Goal: Book appointment/travel/reservation

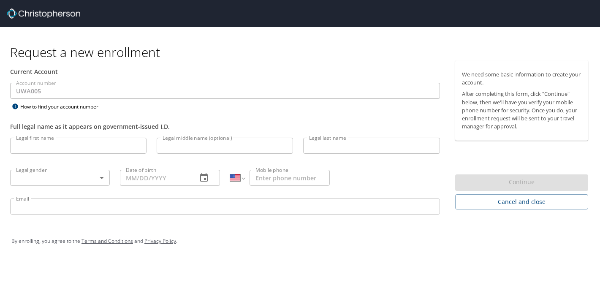
select select "US"
click at [60, 15] on img at bounding box center [43, 13] width 73 height 10
click at [544, 202] on span "Cancel and close" at bounding box center [521, 202] width 119 height 11
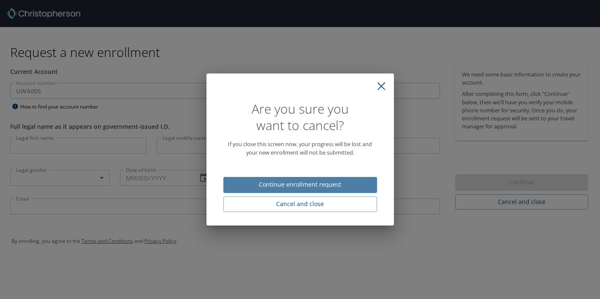
click at [321, 186] on span "Continue enrollment request" at bounding box center [300, 184] width 140 height 11
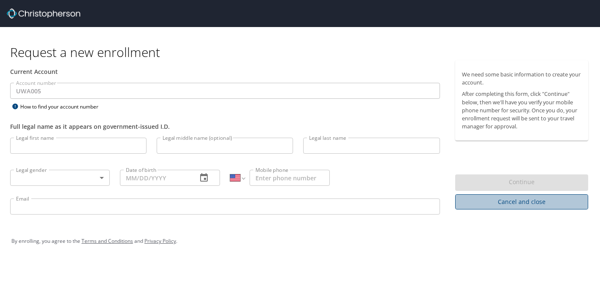
click at [494, 199] on span "Cancel and close" at bounding box center [521, 202] width 119 height 11
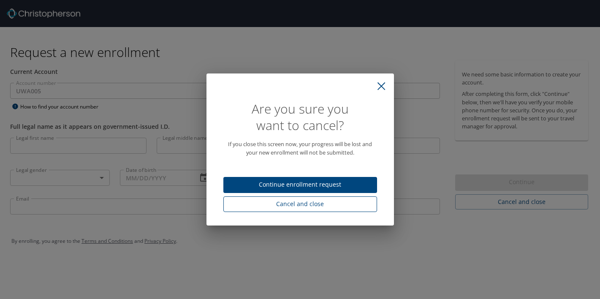
click at [284, 204] on span "Cancel and close" at bounding box center [300, 204] width 140 height 11
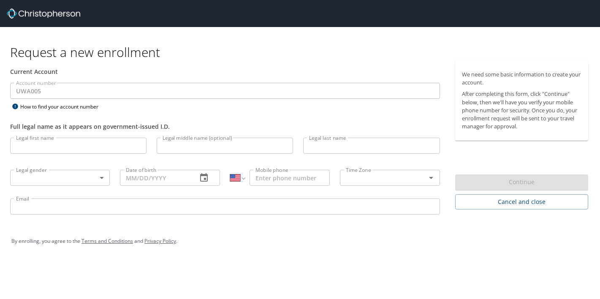
select select "US"
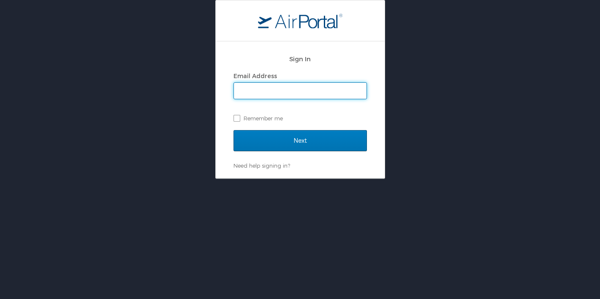
click at [279, 90] on input "Email Address" at bounding box center [300, 91] width 133 height 16
type input "ryawb@uw.edu"
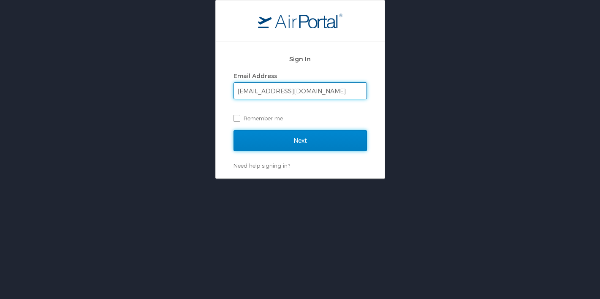
click at [291, 142] on input "Next" at bounding box center [299, 140] width 133 height 21
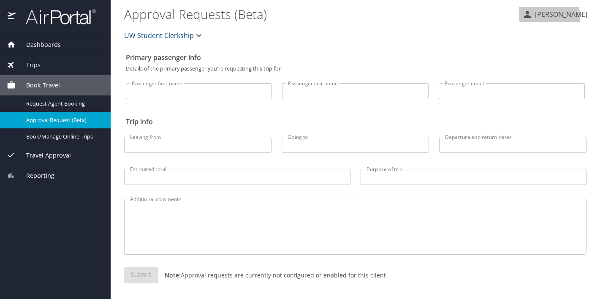
click at [551, 17] on p "[PERSON_NAME]" at bounding box center [559, 14] width 55 height 10
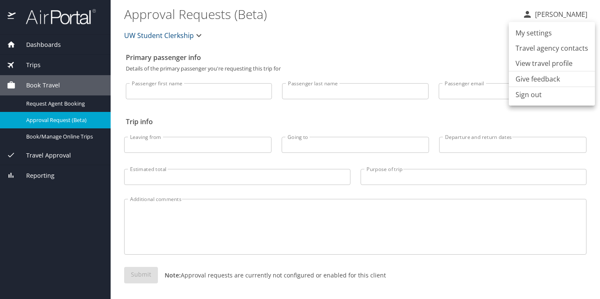
click at [531, 61] on li "View travel profile" at bounding box center [552, 63] width 86 height 15
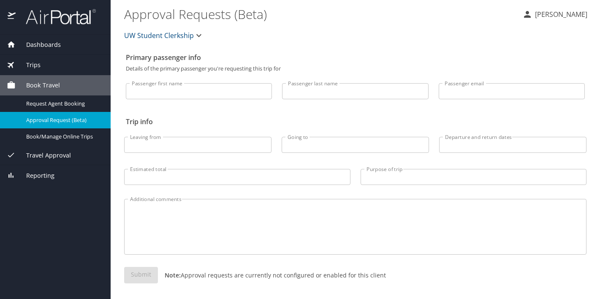
click at [196, 35] on icon "button" at bounding box center [198, 35] width 5 height 3
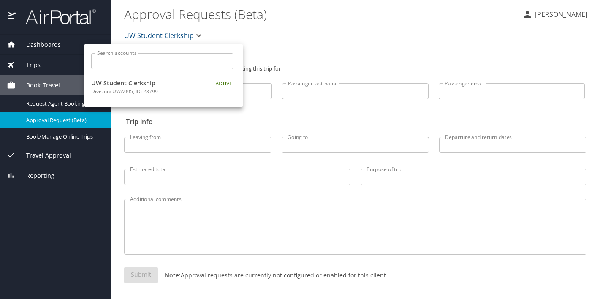
click at [195, 35] on div at bounding box center [300, 149] width 600 height 299
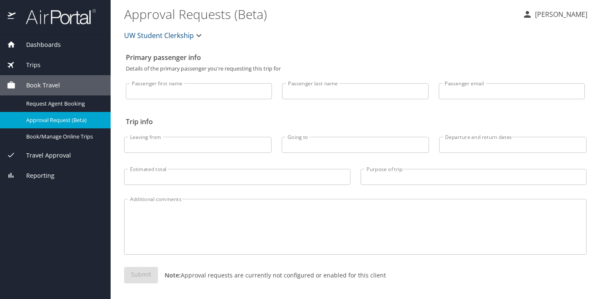
scroll to position [3, 0]
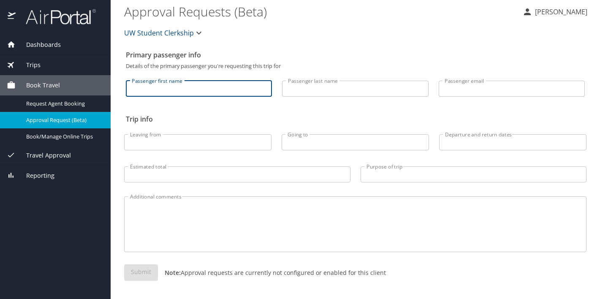
click at [206, 90] on input "Passenger first name" at bounding box center [199, 89] width 146 height 16
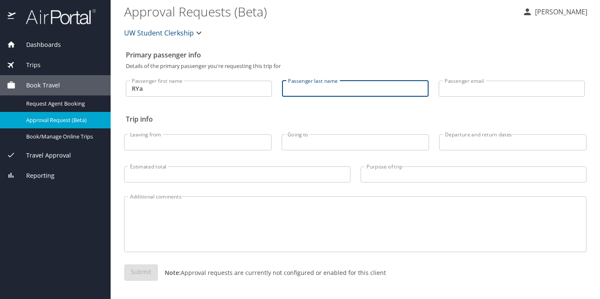
click at [198, 88] on input "RYa" at bounding box center [199, 89] width 146 height 16
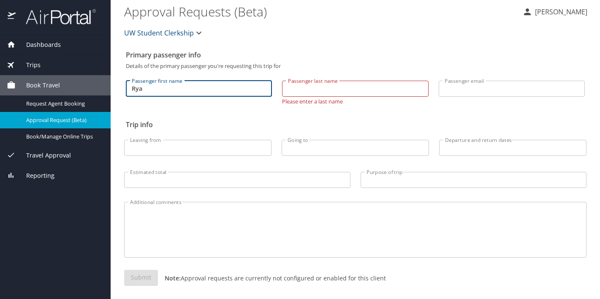
type input "Rya"
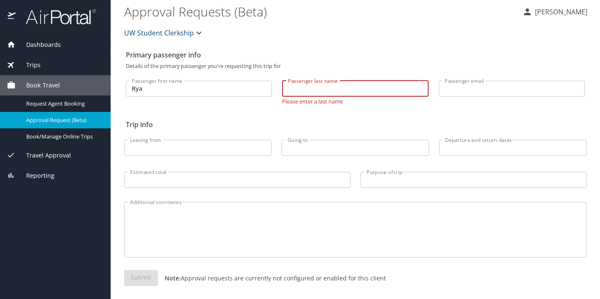
click at [326, 92] on input "Passenger last name" at bounding box center [355, 89] width 146 height 16
type input "Berrigan"
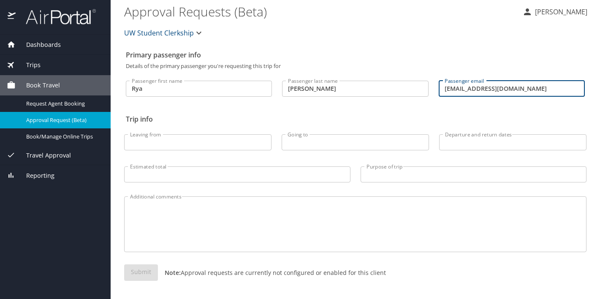
type input "ryawb@uw.edu"
click at [228, 150] on p at bounding box center [197, 151] width 147 height 2
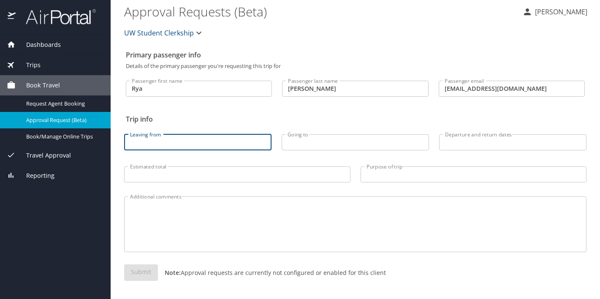
click at [222, 146] on input "Leaving from" at bounding box center [197, 142] width 147 height 16
type input "Seattle"
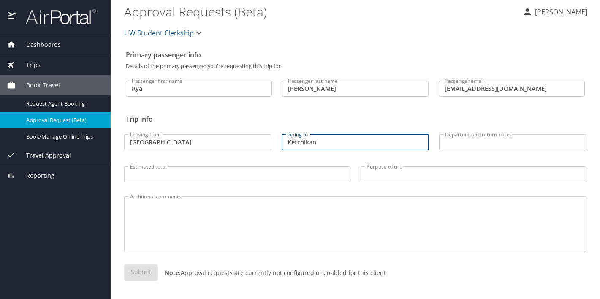
type input "Ketchikan"
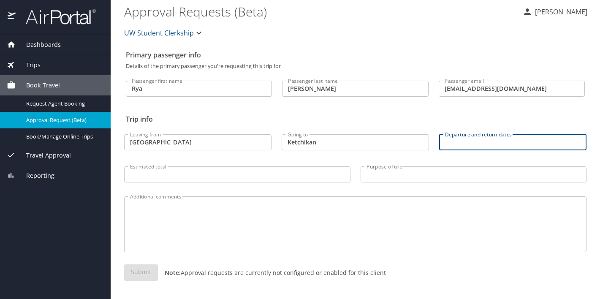
click at [477, 141] on input "Departure and return dates" at bounding box center [512, 142] width 147 height 16
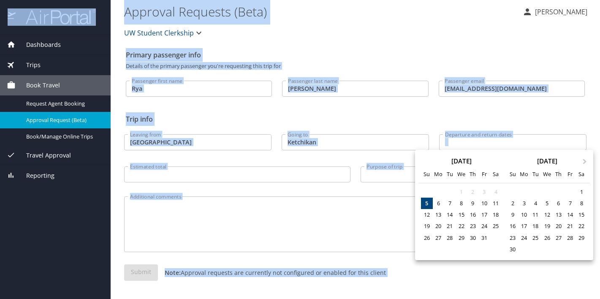
click at [477, 141] on div at bounding box center [300, 149] width 600 height 299
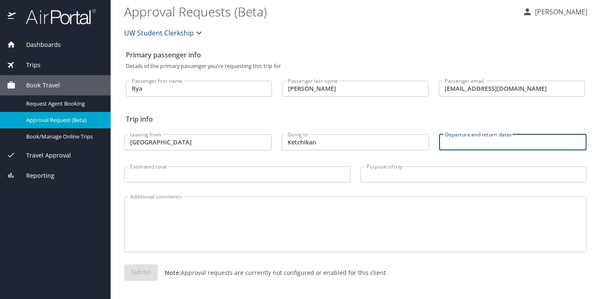
click at [477, 141] on input "Departure and return dates" at bounding box center [512, 142] width 147 height 16
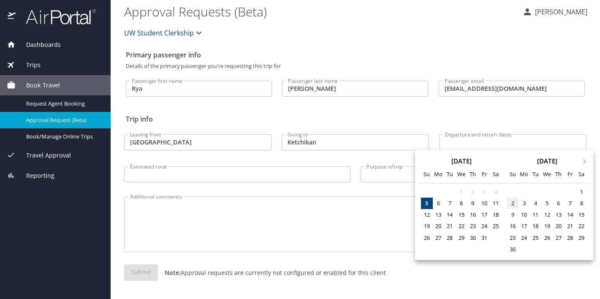
click at [512, 203] on div "2" at bounding box center [512, 203] width 11 height 11
click at [585, 160] on span "Next Month" at bounding box center [585, 162] width 0 height 10
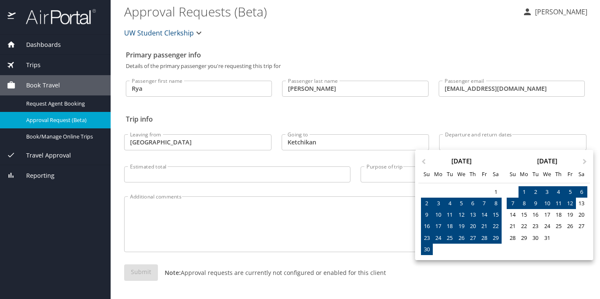
click at [569, 203] on div "12" at bounding box center [569, 203] width 11 height 11
type input "11/02/2025 🠦 12/12/2025"
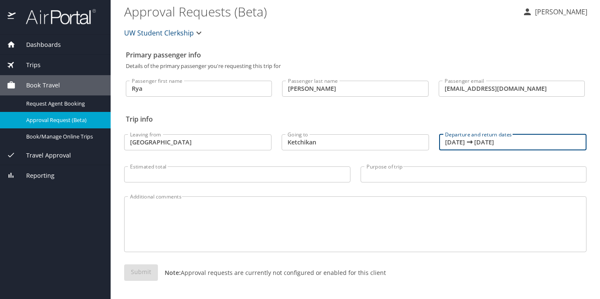
click at [211, 173] on input "Estimated total" at bounding box center [237, 174] width 226 height 16
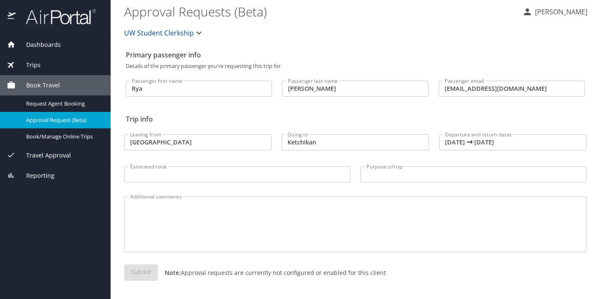
click at [221, 157] on div "Leaving from Seattle Leaving from" at bounding box center [197, 139] width 157 height 35
click at [368, 177] on input "Purpose of trip" at bounding box center [473, 174] width 226 height 16
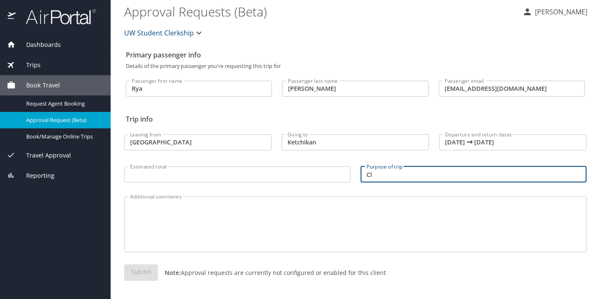
type input "C"
type input "Required Clerkship"
click at [146, 275] on div "Submit Note: Approval requests are currently not configured or enabled for this…" at bounding box center [355, 279] width 462 height 30
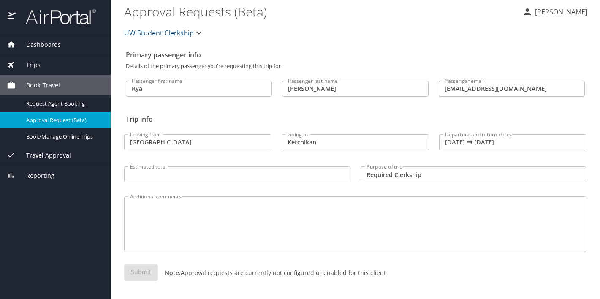
click at [237, 235] on textarea "Additional comments" at bounding box center [355, 224] width 450 height 40
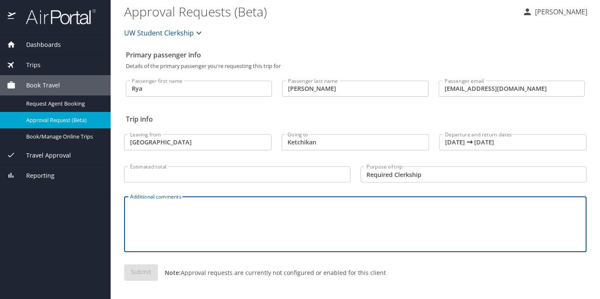
click at [185, 261] on div "Submit Note: Approval requests are currently not configured or enabled for this…" at bounding box center [355, 279] width 472 height 40
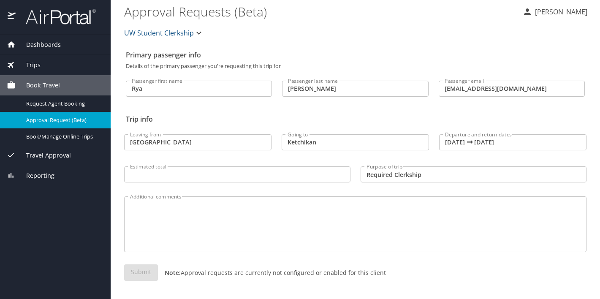
click at [140, 279] on div "Submit Note: Approval requests are currently not configured or enabled for this…" at bounding box center [355, 279] width 462 height 30
click at [140, 278] on div "Submit Note: Approval requests are currently not configured or enabled for this…" at bounding box center [355, 279] width 462 height 30
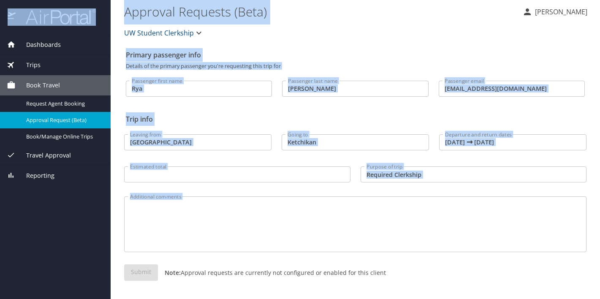
click at [140, 278] on div "Submit Note: Approval requests are currently not configured or enabled for this…" at bounding box center [355, 279] width 462 height 30
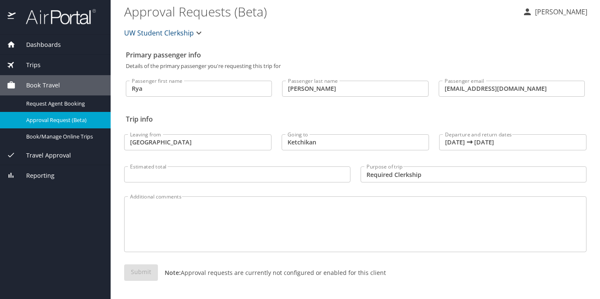
click at [219, 283] on div "Submit Note: Approval requests are currently not configured or enabled for this…" at bounding box center [355, 279] width 462 height 30
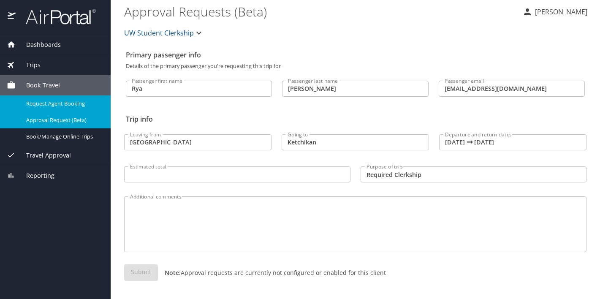
click at [63, 103] on span "Request Agent Booking" at bounding box center [63, 104] width 74 height 8
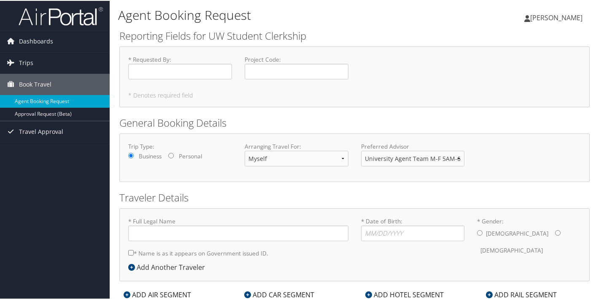
type input "[PERSON_NAME] [PERSON_NAME]"
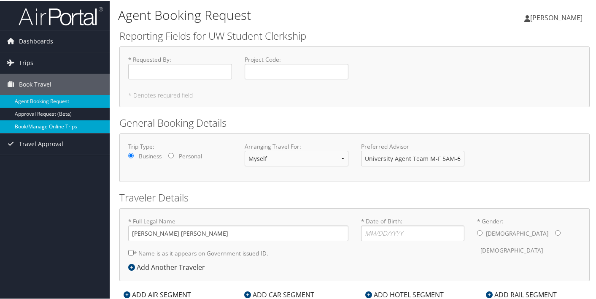
click at [41, 124] on link "Book/Manage Online Trips" at bounding box center [55, 125] width 110 height 13
click at [35, 45] on span "Dashboards" at bounding box center [36, 40] width 34 height 21
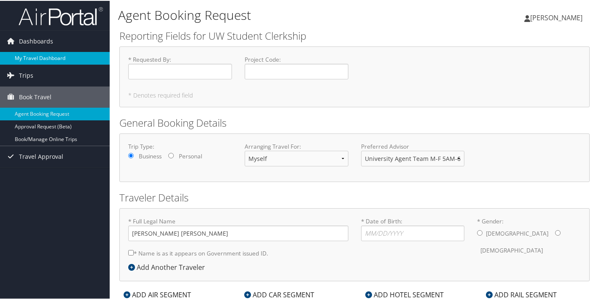
click at [40, 61] on link "My Travel Dashboard" at bounding box center [55, 57] width 110 height 13
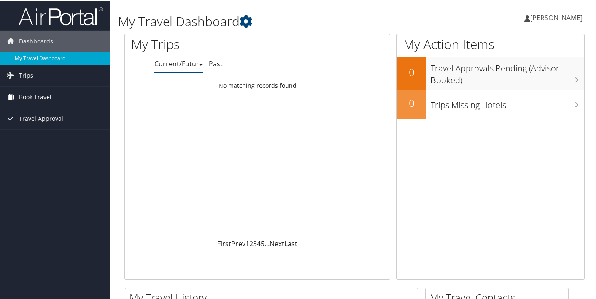
click at [36, 100] on span "Book Travel" at bounding box center [35, 96] width 33 height 21
